Goal: Task Accomplishment & Management: Manage account settings

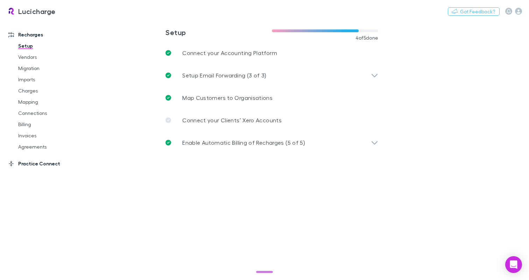
click at [11, 164] on icon at bounding box center [11, 164] width 5 height 6
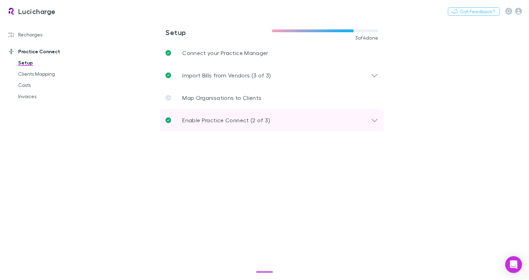
click at [276, 114] on div "Enable Practice Connect (2 of 3)" at bounding box center [272, 120] width 224 height 22
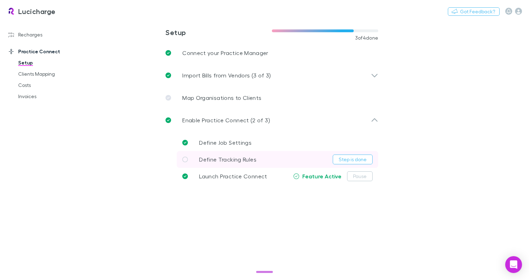
click at [288, 156] on link "Define Tracking Rules Step is done" at bounding box center [278, 159] width 202 height 17
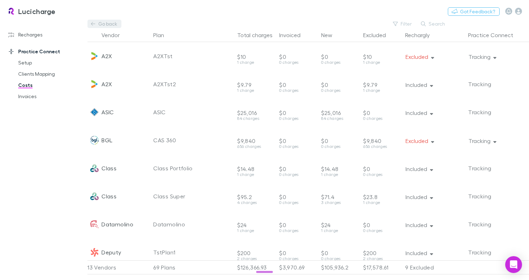
click at [91, 22] on link "Go back" at bounding box center [105, 24] width 34 height 8
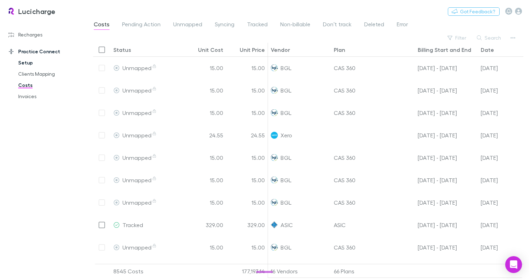
click at [27, 64] on link "Setup" at bounding box center [48, 62] width 75 height 11
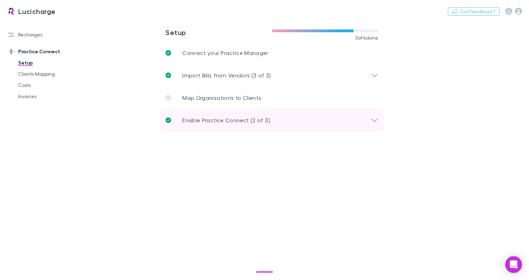
click at [236, 124] on p "Enable Practice Connect (2 of 3)" at bounding box center [226, 120] width 88 height 8
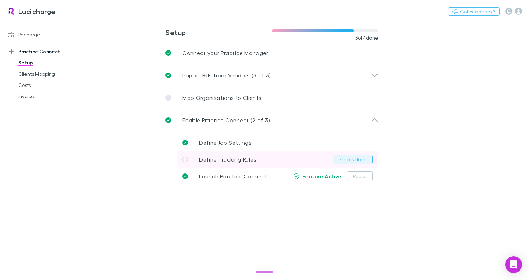
click at [351, 157] on button "Step is done" at bounding box center [353, 159] width 40 height 10
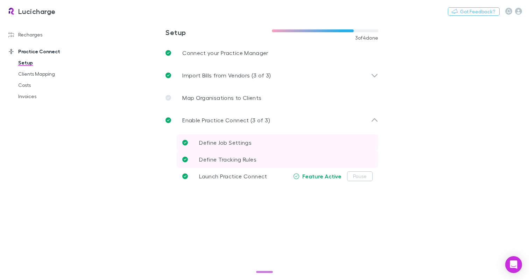
click at [266, 142] on link "Define Job Settings" at bounding box center [278, 142] width 202 height 17
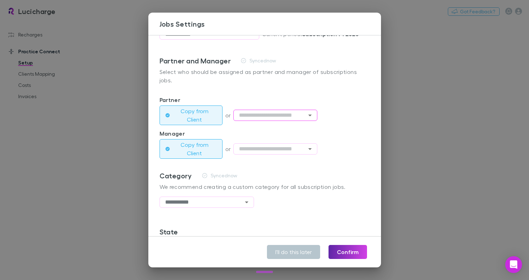
scroll to position [91, 0]
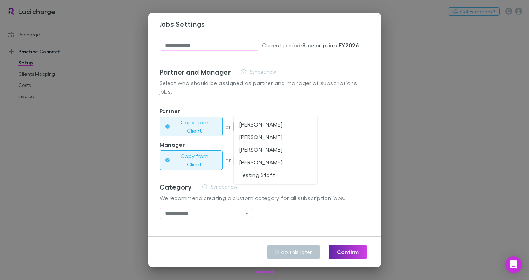
click at [294, 121] on input "text" at bounding box center [276, 126] width 84 height 11
click at [287, 147] on li "[PERSON_NAME]" at bounding box center [276, 149] width 84 height 13
type input "*********"
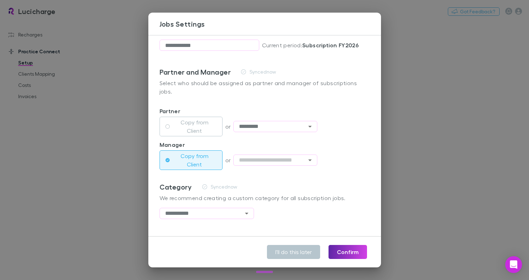
click at [306, 182] on div "Synced now Re-sync again" at bounding box center [283, 186] width 172 height 8
click at [358, 250] on button "Confirm" at bounding box center [348, 252] width 39 height 14
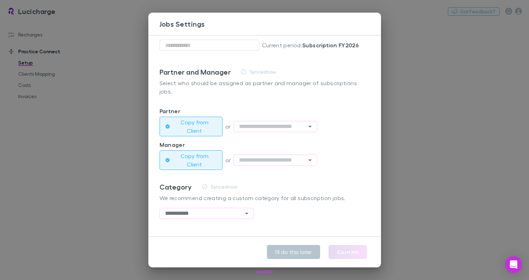
type input "*********"
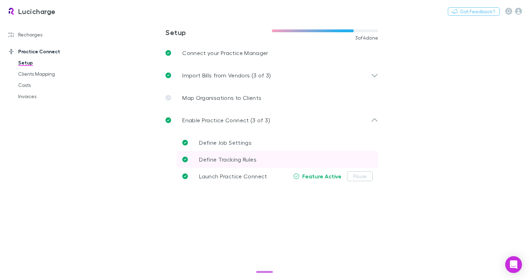
click at [313, 163] on link "Define Tracking Rules" at bounding box center [278, 159] width 202 height 17
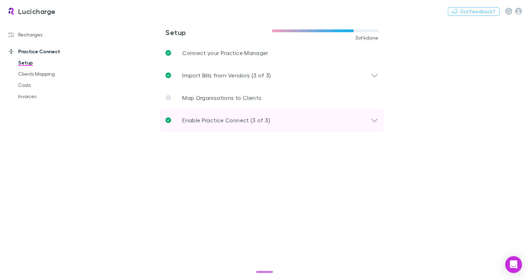
click at [249, 128] on div "Enable Practice Connect (3 of 3)" at bounding box center [272, 120] width 224 height 22
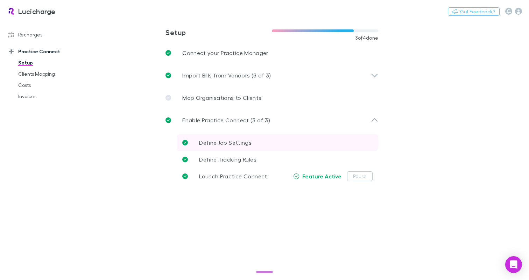
click at [272, 143] on link "Define Job Settings" at bounding box center [278, 142] width 202 height 17
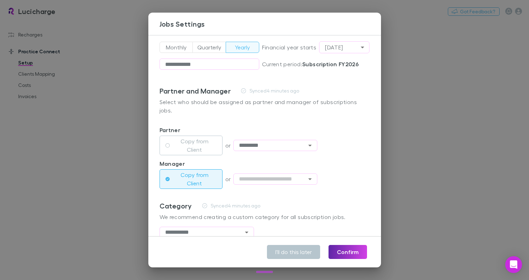
scroll to position [23, 0]
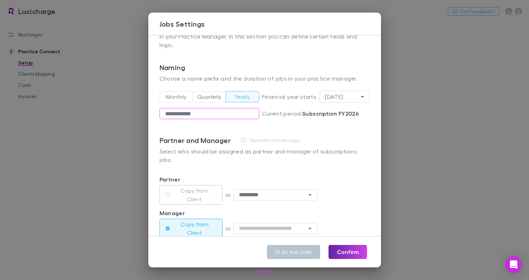
click at [229, 108] on input "**********" at bounding box center [210, 113] width 100 height 11
click at [209, 186] on label "Copy from Client" at bounding box center [195, 194] width 44 height 17
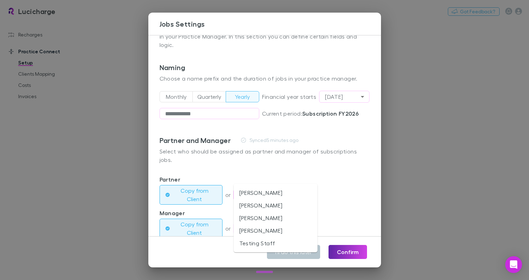
click at [266, 189] on input "text" at bounding box center [276, 194] width 84 height 11
click at [270, 229] on li "[PERSON_NAME]" at bounding box center [276, 230] width 84 height 13
type input "**********"
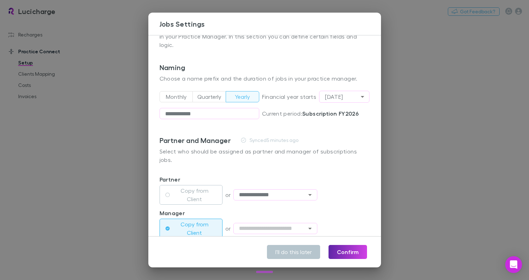
click at [349, 186] on div "**********" at bounding box center [265, 194] width 210 height 17
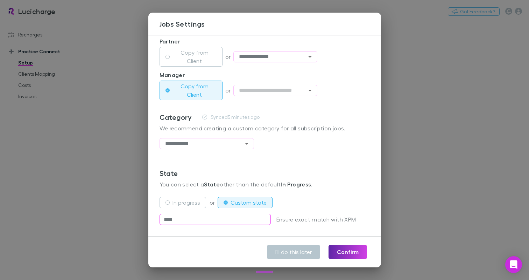
click at [225, 214] on input "****" at bounding box center [215, 219] width 111 height 11
click at [180, 198] on label "In progress" at bounding box center [187, 202] width 28 height 8
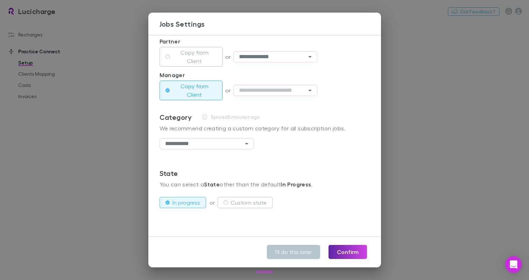
scroll to position [144, 0]
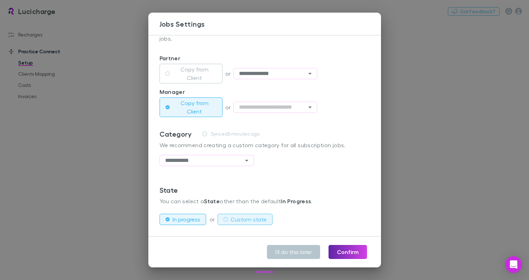
click at [254, 215] on label "Custom state" at bounding box center [249, 219] width 36 height 8
click at [188, 215] on label "In progress" at bounding box center [187, 219] width 28 height 8
click at [245, 215] on label "Custom state" at bounding box center [249, 219] width 36 height 8
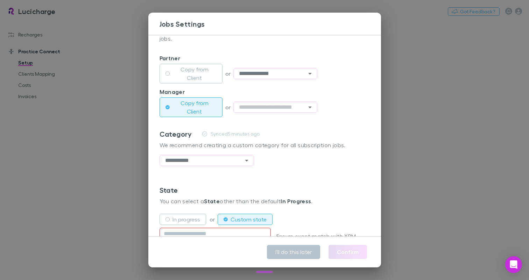
click at [231, 240] on p "Please fill" at bounding box center [215, 242] width 111 height 5
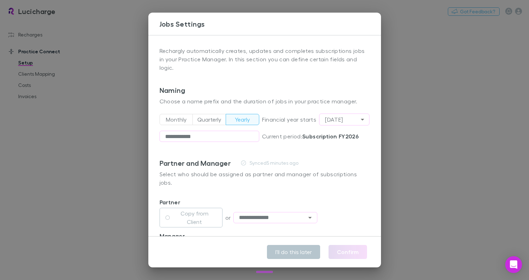
type button "MONTHLY"
type button "QUARTERLY"
type button "YEARLY"
click at [160, 114] on button "Monthly" at bounding box center [177, 119] width 34 height 11
click at [193, 114] on button "Quarterly" at bounding box center [210, 119] width 34 height 11
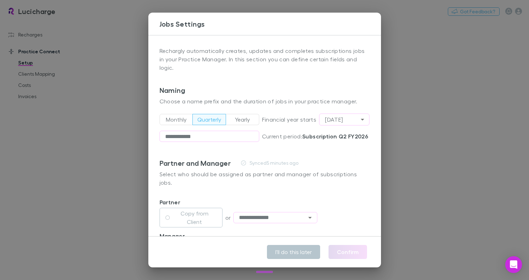
click at [226, 114] on button "Yearly" at bounding box center [243, 119] width 34 height 11
click at [160, 114] on button "Monthly" at bounding box center [177, 119] width 34 height 11
click at [226, 114] on button "Yearly" at bounding box center [243, 119] width 34 height 11
click at [193, 147] on div "**********" at bounding box center [265, 122] width 210 height 73
type input "****"
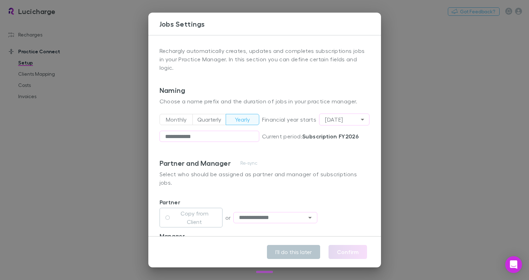
type input "*********"
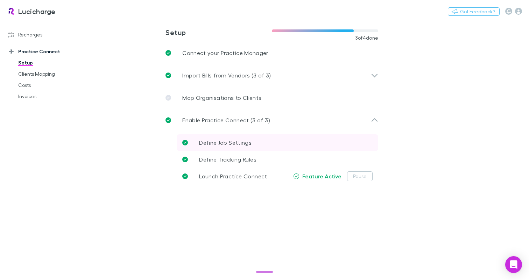
click at [221, 142] on span "Define Job Settings" at bounding box center [225, 142] width 53 height 7
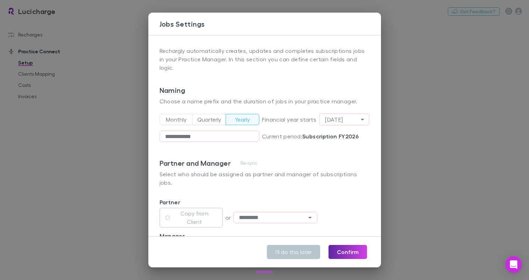
type button "YEARLY"
click at [268, 86] on div "Naming" at bounding box center [265, 90] width 210 height 8
type button "MONTHLY"
type button "QUARTERLY"
click at [284, 115] on span "Financial year starts" at bounding box center [290, 119] width 57 height 8
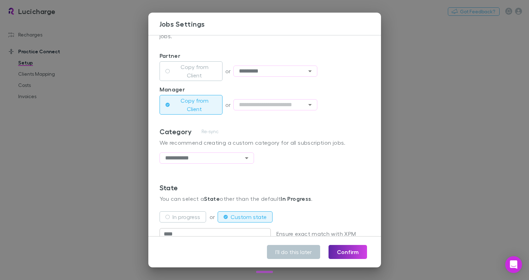
scroll to position [161, 0]
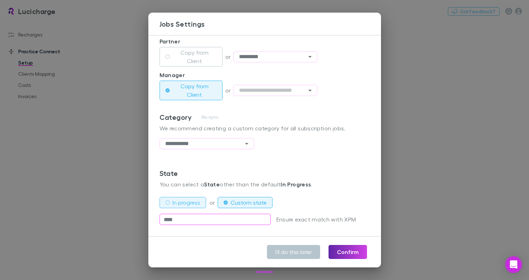
click at [189, 198] on label "In progress" at bounding box center [187, 202] width 28 height 8
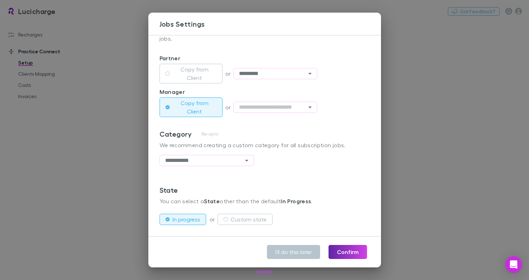
click at [289, 186] on div "State You can select a State other than the default In Progress ." at bounding box center [265, 198] width 210 height 25
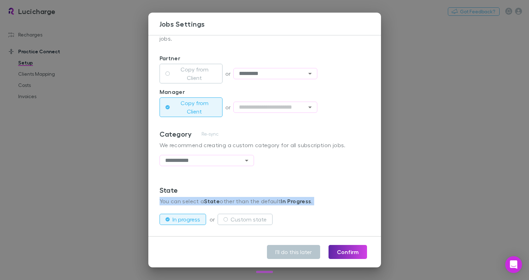
click at [289, 186] on div "State You can select a State other than the default In Progress ." at bounding box center [265, 198] width 210 height 25
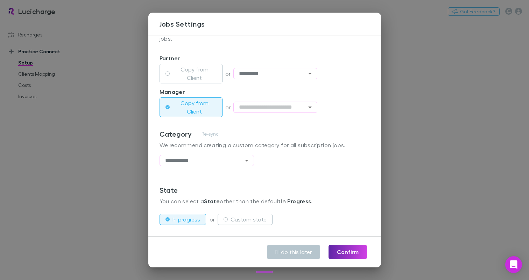
click at [286, 197] on strong "In Progress" at bounding box center [296, 200] width 30 height 7
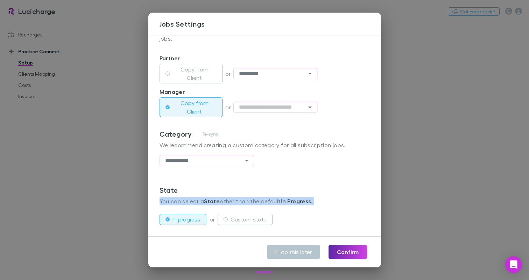
click at [286, 197] on strong "In Progress" at bounding box center [296, 200] width 30 height 7
click at [350, 249] on button "Confirm" at bounding box center [348, 252] width 39 height 14
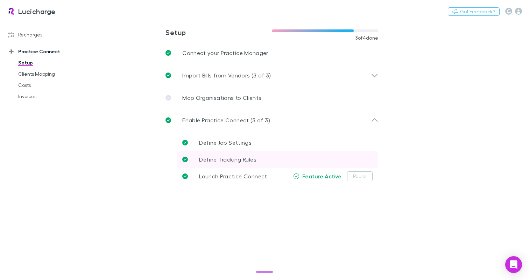
click at [307, 158] on link "Define Tracking Rules" at bounding box center [278, 159] width 202 height 17
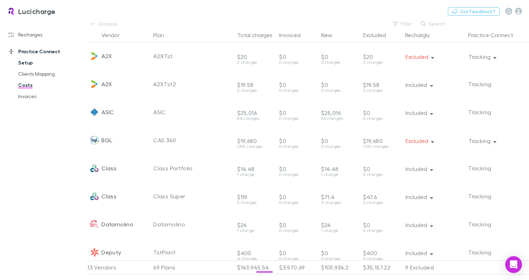
click at [33, 58] on link "Setup" at bounding box center [48, 62] width 75 height 11
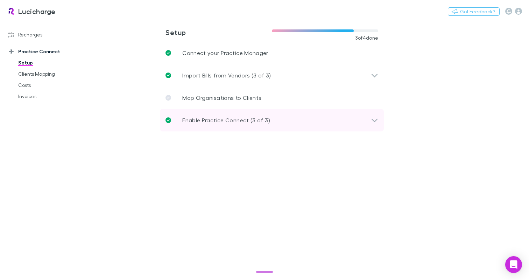
click at [243, 113] on div "Enable Practice Connect (3 of 3)" at bounding box center [272, 120] width 224 height 22
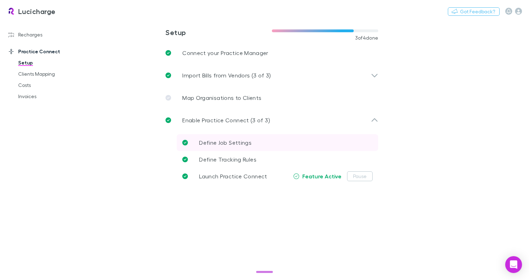
click at [262, 146] on link "Define Job Settings" at bounding box center [278, 142] width 202 height 17
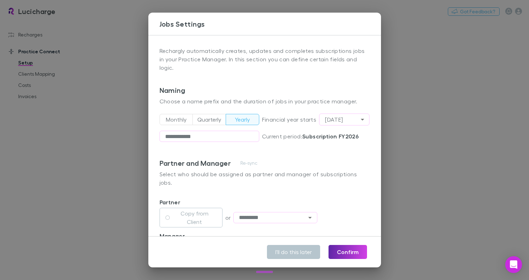
type button "MONTHLY"
type button "QUARTERLY"
type button "YEARLY"
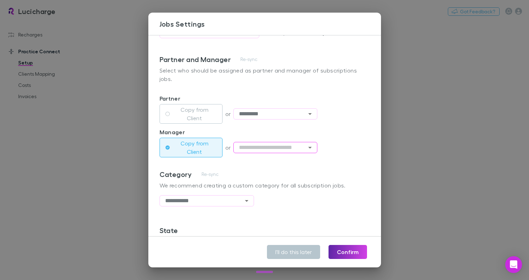
scroll to position [105, 0]
click at [160, 103] on button "Copy from Client" at bounding box center [191, 113] width 63 height 20
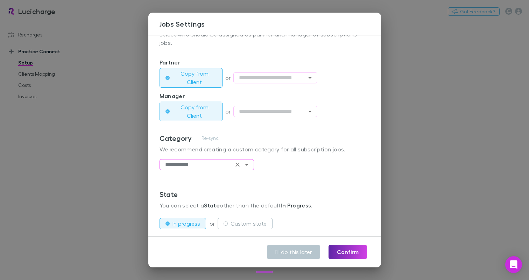
scroll to position [140, 0]
type input "**********"
click at [210, 140] on div "Category Re-sync We recommend creating a custom category for all subscription j…" at bounding box center [265, 145] width 210 height 25
click at [212, 158] on input "**********" at bounding box center [196, 163] width 72 height 11
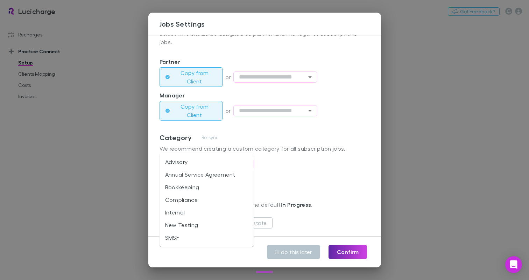
click at [268, 144] on p "We recommend creating a custom category for all subscription jobs." at bounding box center [265, 148] width 210 height 8
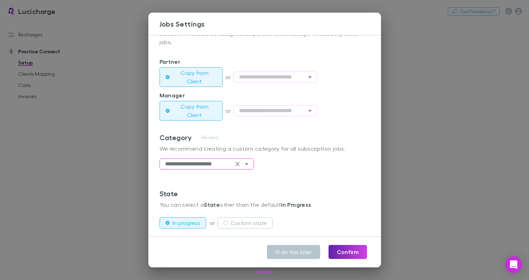
click at [216, 158] on input "**********" at bounding box center [196, 163] width 72 height 11
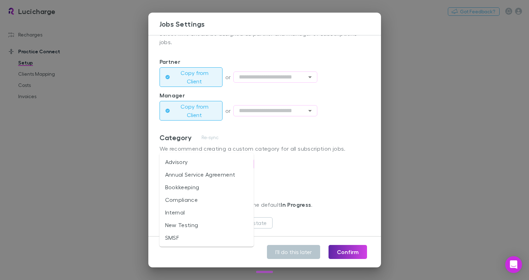
click at [261, 133] on div "Re-sync" at bounding box center [283, 137] width 172 height 8
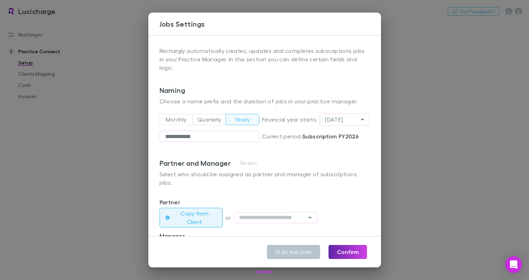
scroll to position [144, 0]
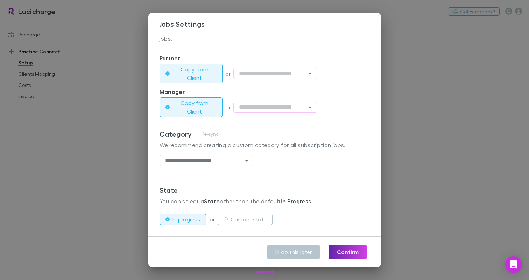
click at [232, 197] on p "You can select a State other than the default In Progress ." at bounding box center [265, 201] width 210 height 8
click at [191, 215] on label "In progress" at bounding box center [187, 219] width 28 height 8
type input "**********"
click at [181, 186] on div "State" at bounding box center [265, 190] width 210 height 8
click at [245, 215] on label "Custom state" at bounding box center [249, 219] width 36 height 8
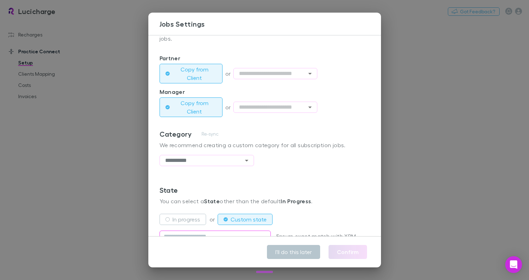
click at [240, 230] on input "text" at bounding box center [215, 235] width 111 height 11
click at [297, 250] on button "I'll do this later" at bounding box center [293, 252] width 53 height 14
type input "*********"
type input "**********"
